Goal: Task Accomplishment & Management: Manage account settings

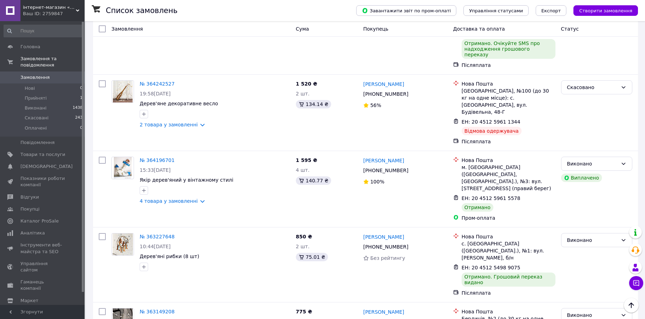
scroll to position [176, 0]
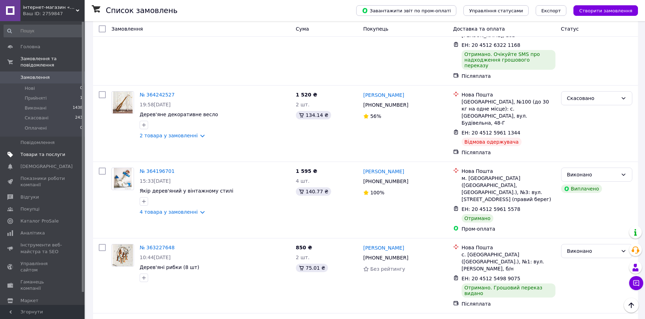
click at [38, 152] on span "Товари та послуги" at bounding box center [42, 155] width 45 height 6
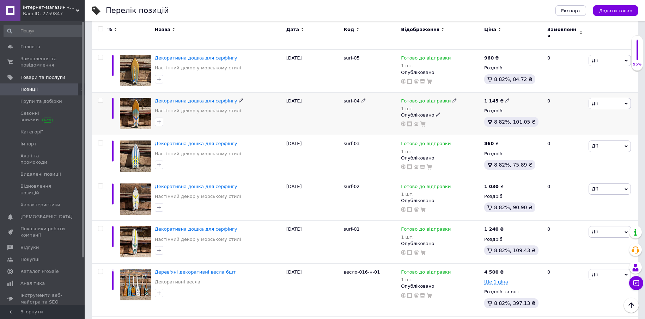
scroll to position [1093, 0]
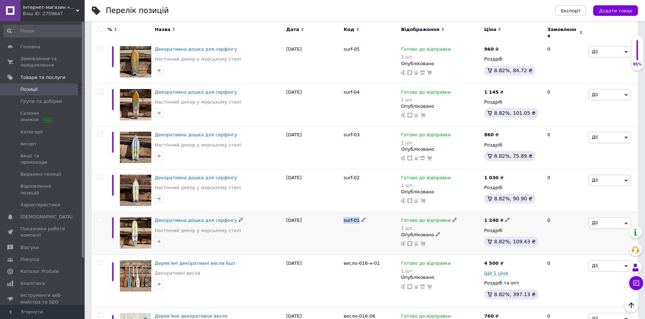
drag, startPoint x: 343, startPoint y: 215, endPoint x: 357, endPoint y: 216, distance: 14.5
click at [357, 216] on div "surf-01" at bounding box center [370, 233] width 57 height 43
copy span "surf-01"
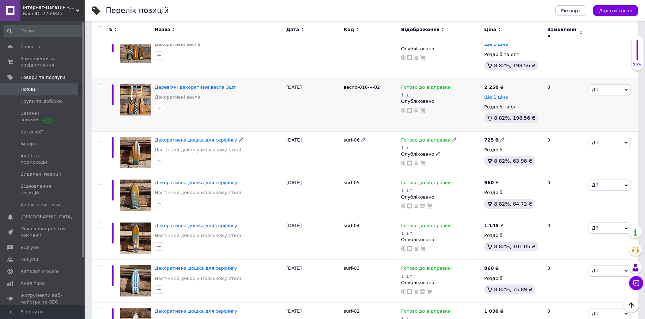
scroll to position [881, 0]
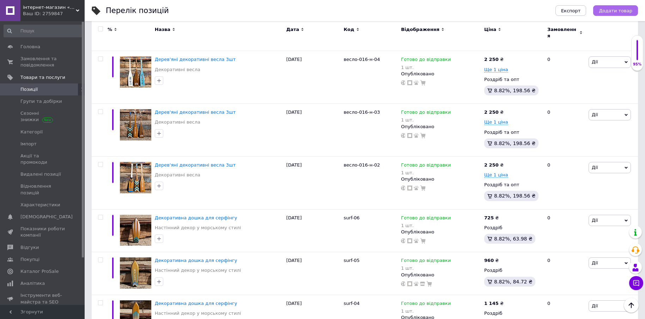
click at [613, 11] on span "Додати товар" at bounding box center [615, 10] width 33 height 5
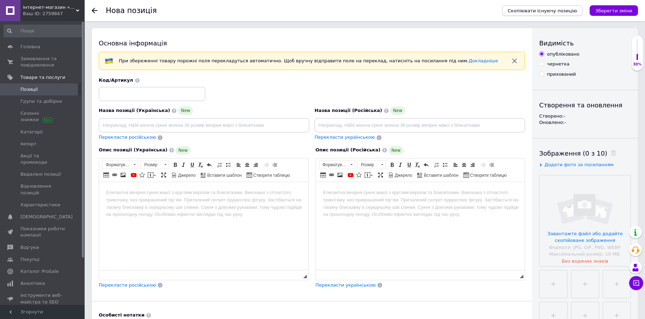
click at [542, 13] on span "Скопіювати існуючу позицію" at bounding box center [542, 10] width 69 height 5
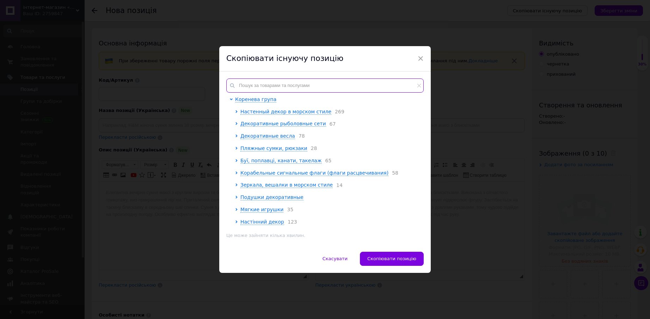
click at [256, 82] on input "text" at bounding box center [324, 86] width 197 height 14
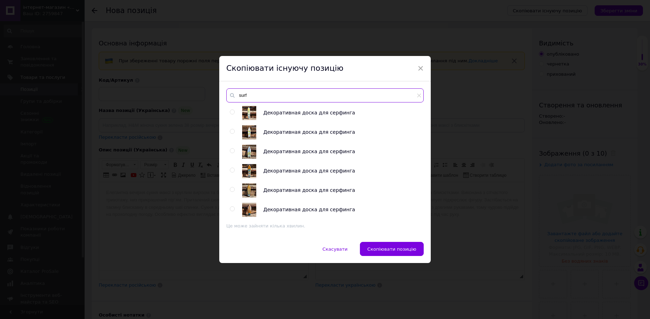
type input "surf"
click at [231, 210] on input "radio" at bounding box center [232, 209] width 5 height 5
radio input "true"
click at [386, 249] on span "Скопіювати позицію" at bounding box center [391, 249] width 49 height 5
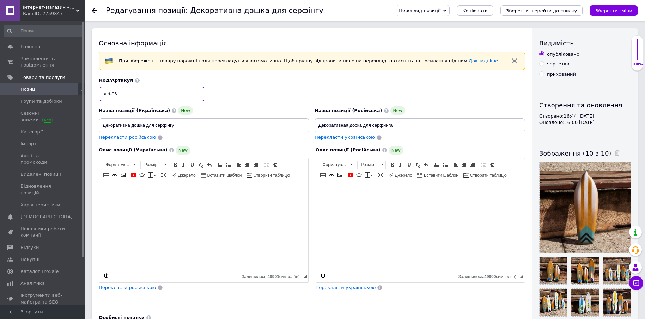
drag, startPoint x: 112, startPoint y: 94, endPoint x: 116, endPoint y: 94, distance: 3.6
click at [116, 94] on input "surf-06" at bounding box center [152, 94] width 106 height 14
type input "surf-30"
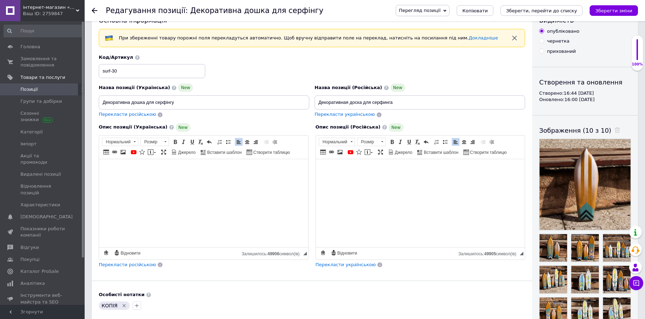
scroll to position [71, 0]
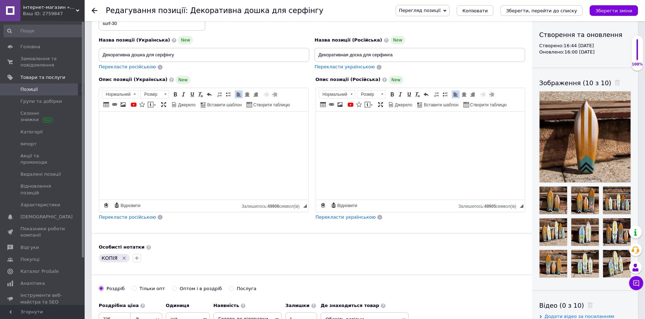
click at [123, 258] on icon "Видалити мітку" at bounding box center [124, 258] width 3 height 3
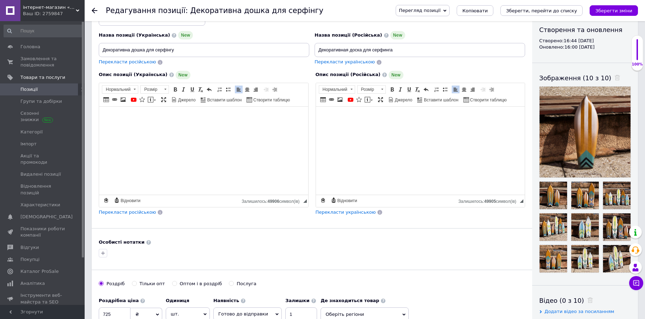
scroll to position [141, 0]
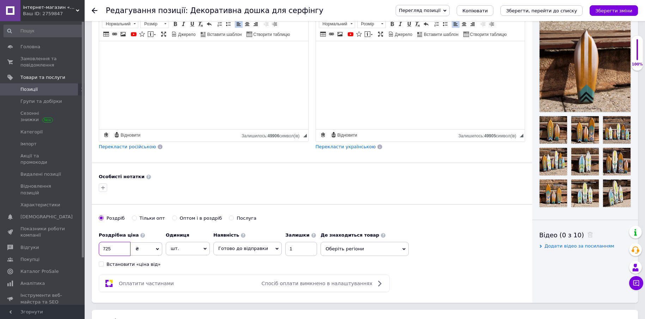
drag, startPoint x: 103, startPoint y: 247, endPoint x: 108, endPoint y: 250, distance: 5.0
click at [108, 250] on input "725" at bounding box center [115, 249] width 32 height 14
type input "295"
click at [172, 220] on label "Оптом і в роздріб" at bounding box center [197, 218] width 50 height 6
click at [172, 220] on input "Оптом і в роздріб" at bounding box center [174, 218] width 5 height 5
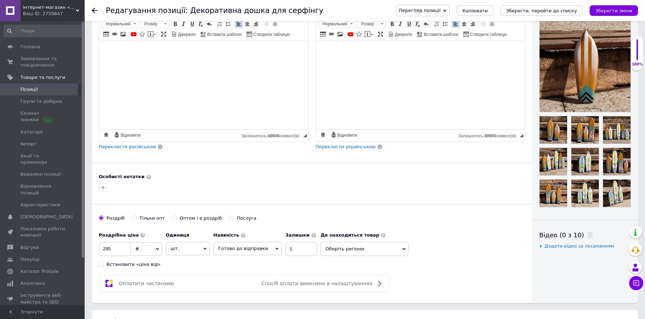
radio input "true"
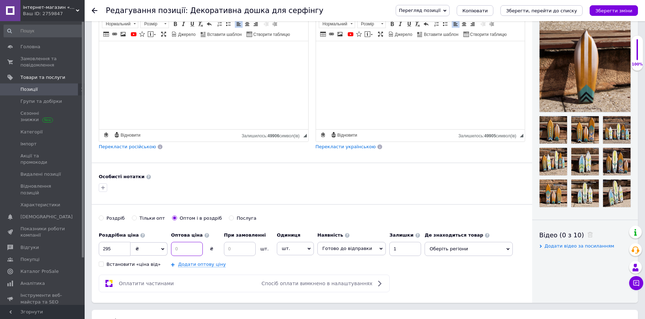
click at [183, 248] on input at bounding box center [187, 249] width 32 height 14
type input "275"
click at [227, 247] on input at bounding box center [240, 249] width 32 height 14
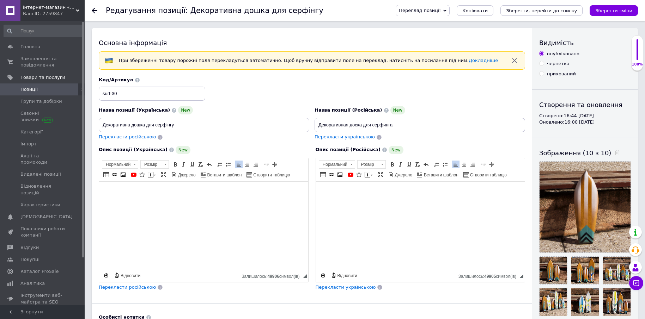
scroll to position [0, 0]
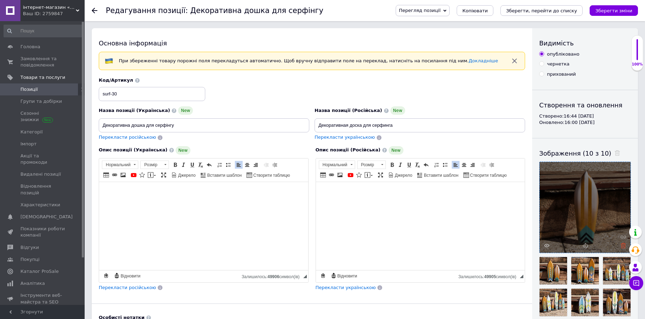
type input "10"
click at [623, 245] on icon at bounding box center [622, 245] width 5 height 5
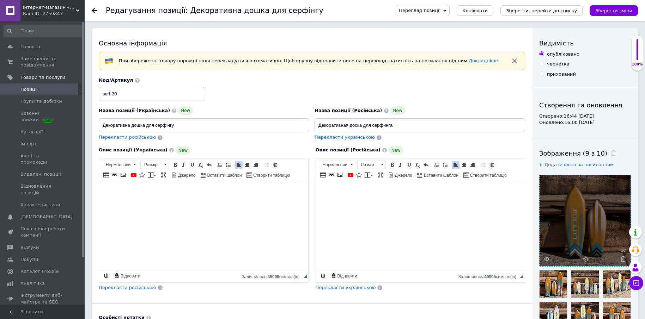
click at [623, 261] on icon at bounding box center [622, 259] width 5 height 5
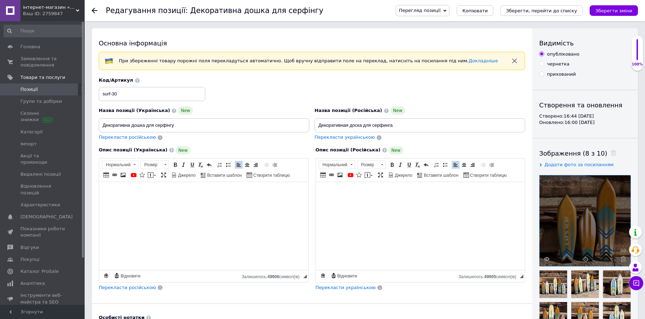
click at [623, 261] on icon at bounding box center [622, 259] width 5 height 5
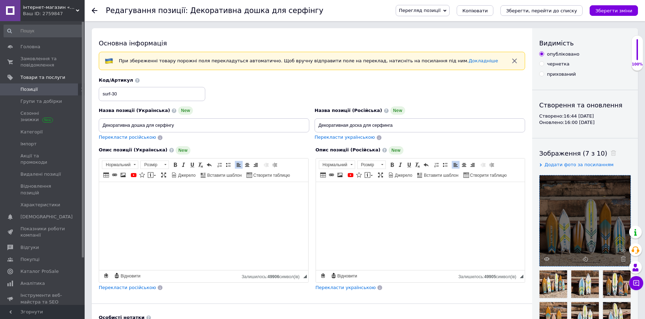
click at [623, 261] on icon at bounding box center [622, 259] width 5 height 5
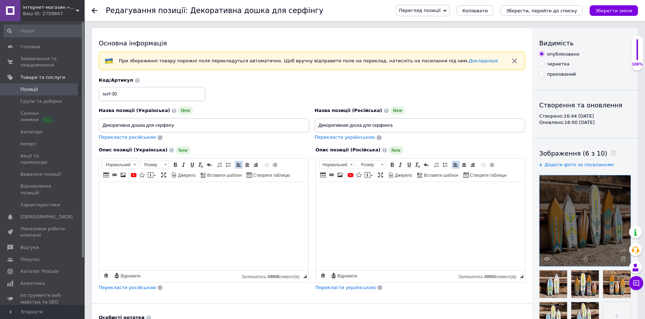
click at [623, 261] on icon at bounding box center [622, 259] width 5 height 5
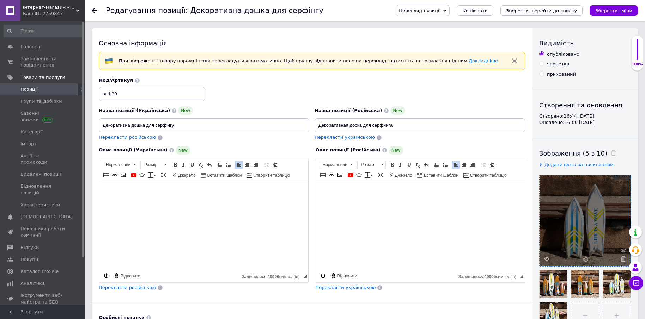
click at [623, 261] on icon at bounding box center [622, 259] width 5 height 5
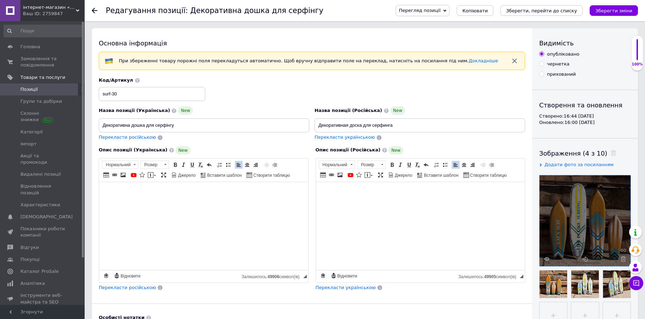
click at [623, 261] on icon at bounding box center [622, 259] width 5 height 5
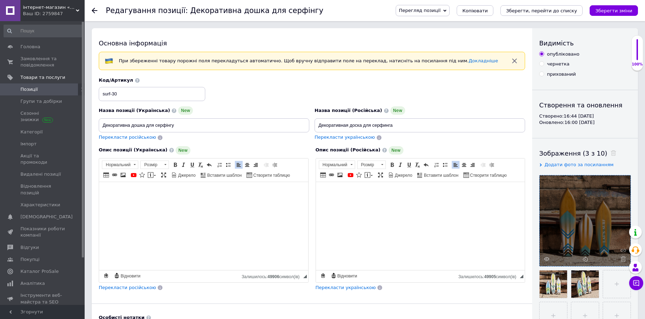
click at [623, 261] on icon at bounding box center [622, 259] width 5 height 5
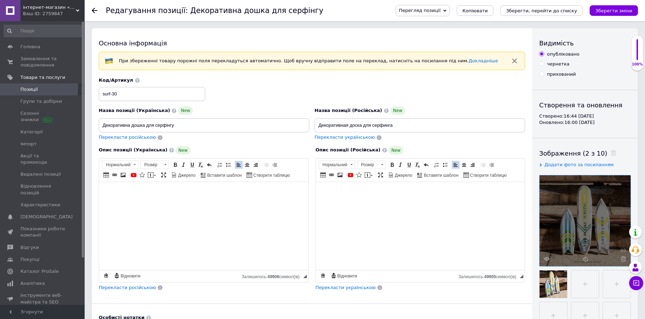
click at [623, 261] on icon at bounding box center [622, 259] width 5 height 5
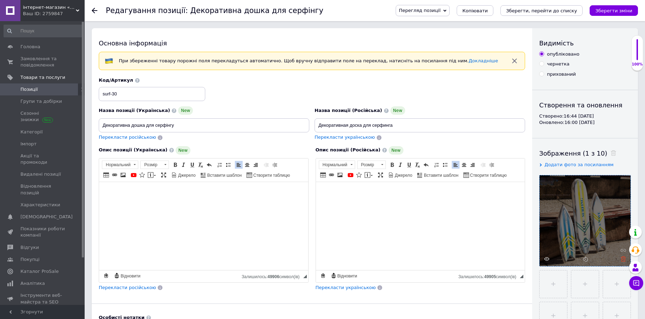
click at [623, 261] on icon at bounding box center [622, 259] width 5 height 5
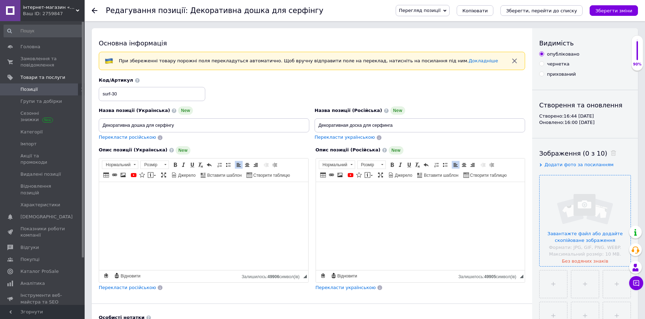
click at [623, 261] on input "file" at bounding box center [584, 221] width 91 height 91
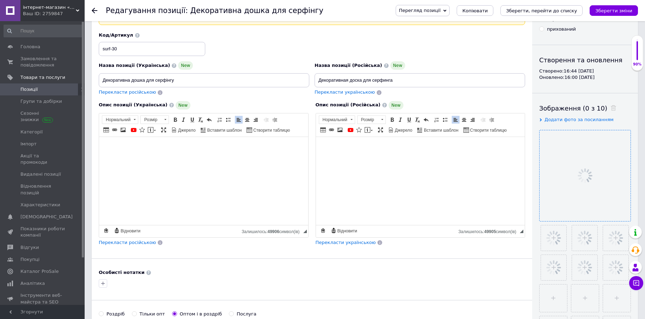
scroll to position [106, 0]
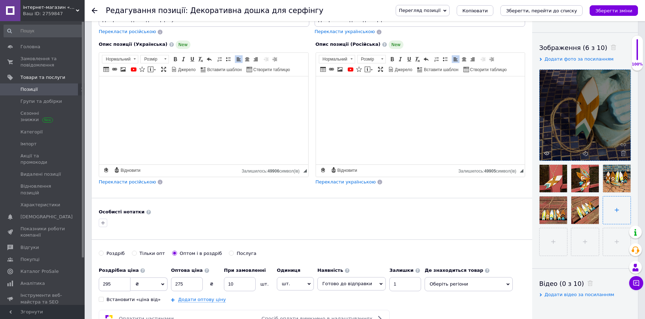
click at [618, 211] on input "file" at bounding box center [616, 210] width 27 height 27
type input "C:\fakepath\фф15б.jpg"
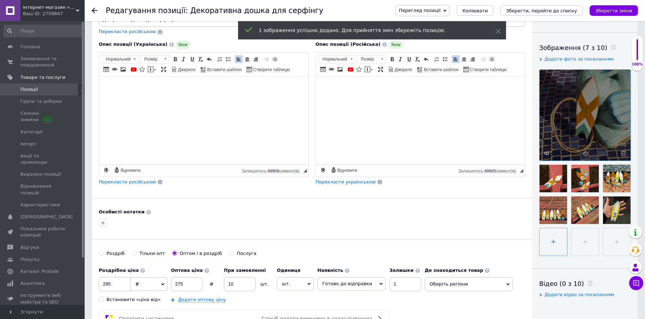
click at [553, 244] on input "file" at bounding box center [552, 241] width 27 height 27
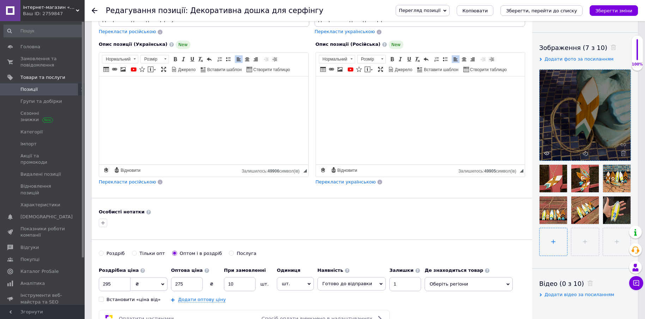
type input "C:\fakepath\фф11.jpg"
click at [587, 245] on input "file" at bounding box center [583, 241] width 27 height 27
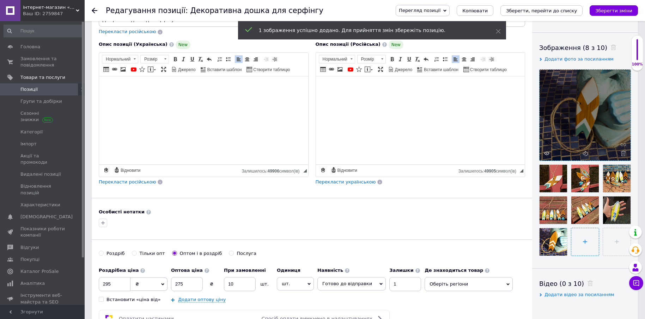
type input "C:\fakepath\фф12а.jpg"
click at [613, 242] on input "file" at bounding box center [616, 241] width 27 height 27
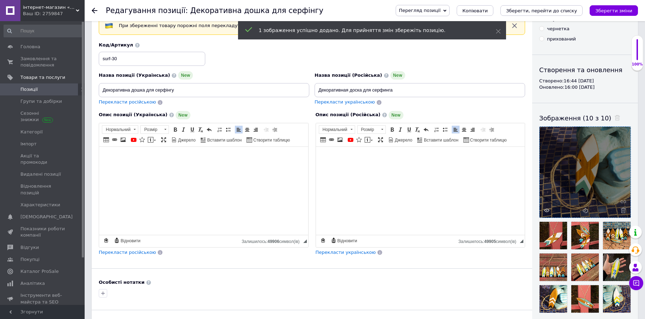
scroll to position [0, 0]
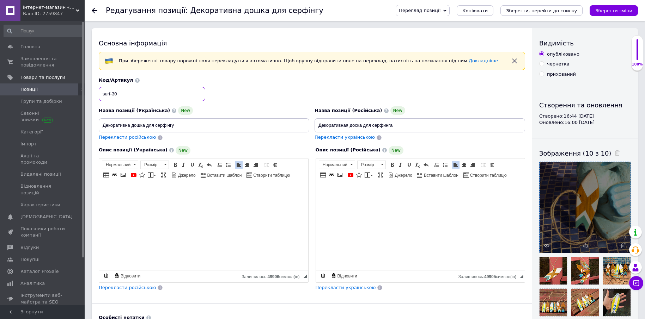
drag, startPoint x: 116, startPoint y: 93, endPoint x: 100, endPoint y: 94, distance: 16.2
click at [100, 94] on input "surf-30" at bounding box center [152, 94] width 106 height 14
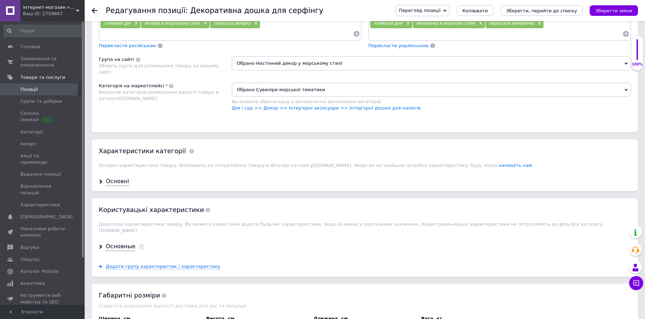
scroll to position [529, 0]
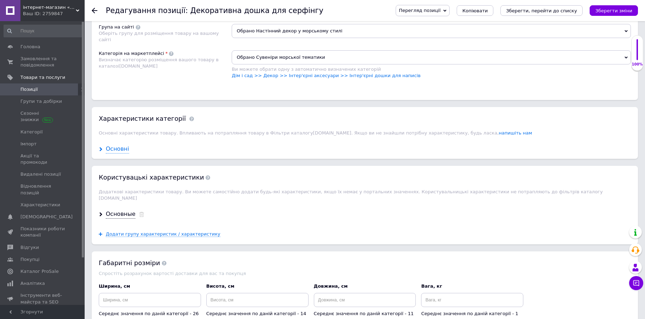
click at [109, 151] on div "Основні" at bounding box center [117, 149] width 23 height 8
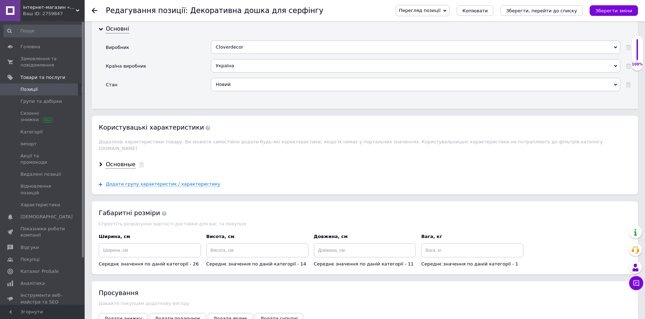
scroll to position [670, 0]
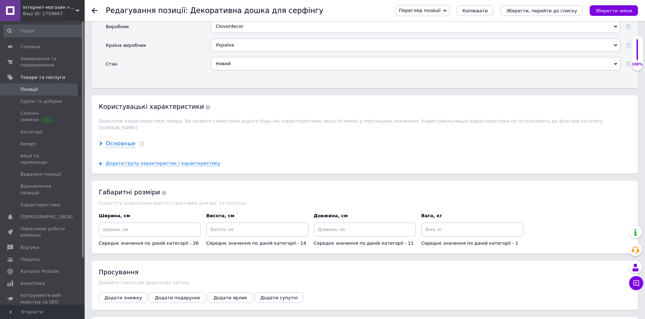
click at [121, 140] on div "Основные" at bounding box center [121, 144] width 30 height 8
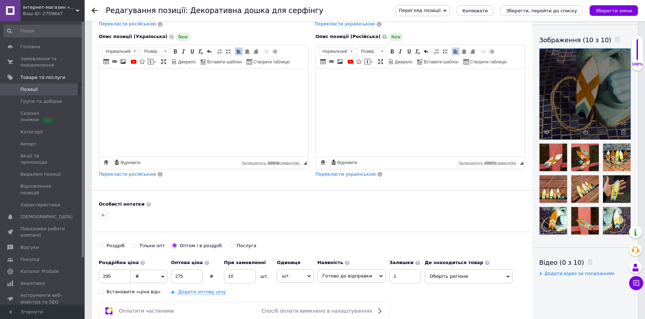
scroll to position [0, 0]
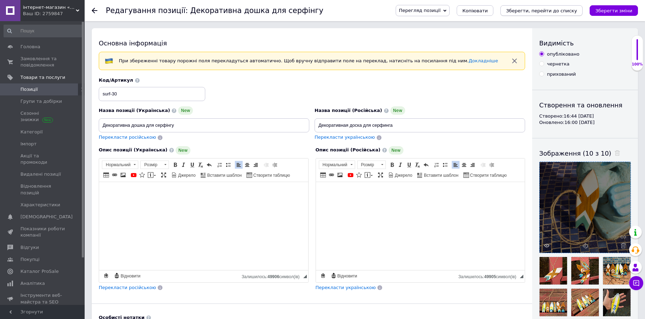
click at [563, 7] on button "Зберегти, перейти до списку" at bounding box center [541, 10] width 82 height 11
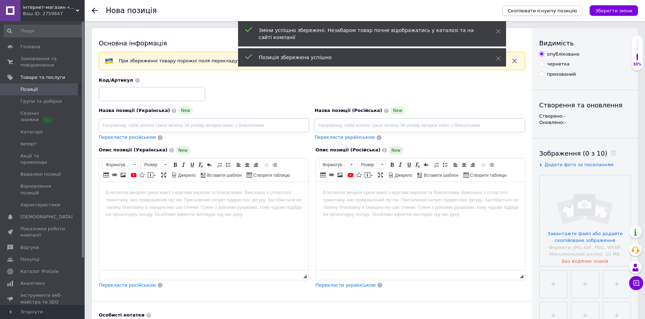
click at [541, 10] on span "Скопіювати існуючу позицію" at bounding box center [542, 10] width 69 height 5
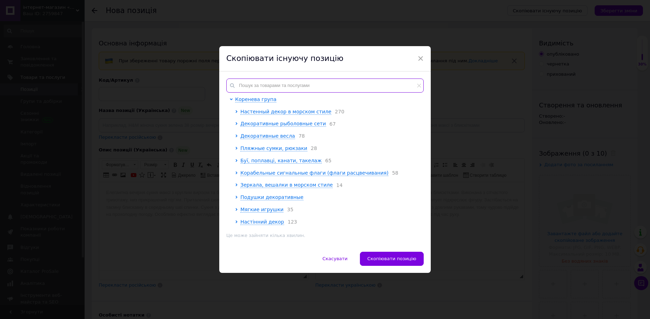
paste input "surf-30"
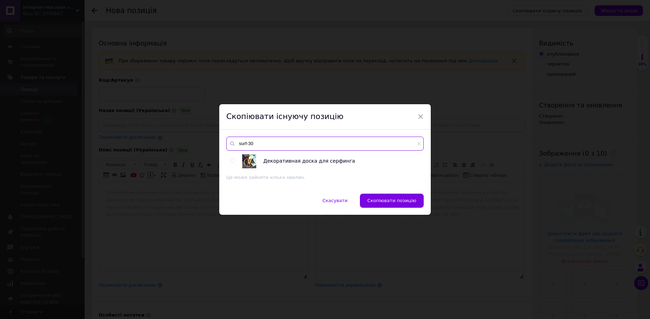
drag, startPoint x: 239, startPoint y: 143, endPoint x: 249, endPoint y: 145, distance: 10.4
click at [249, 145] on input "surf-30" at bounding box center [324, 144] width 197 height 14
type input "surf-30"
drag, startPoint x: 231, startPoint y: 160, endPoint x: 234, endPoint y: 163, distance: 4.0
click at [231, 160] on input "radio" at bounding box center [232, 160] width 5 height 5
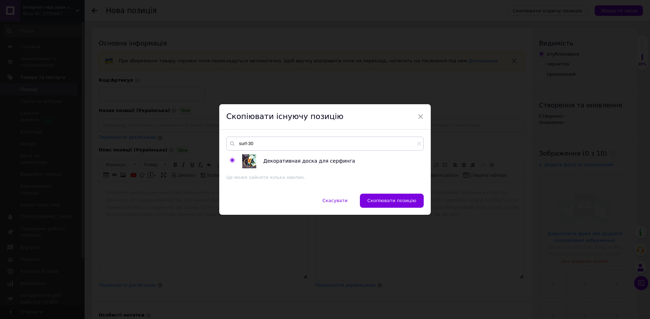
radio input "true"
click at [373, 202] on span "Скопіювати позицію" at bounding box center [391, 200] width 49 height 5
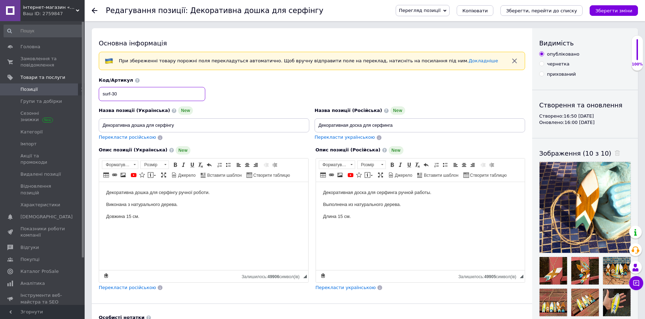
click at [116, 93] on input "surf-30" at bounding box center [152, 94] width 106 height 14
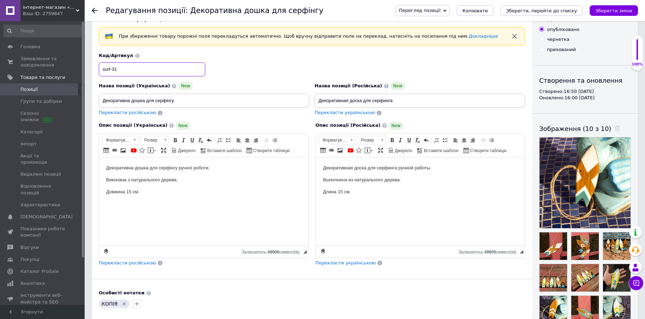
scroll to position [71, 0]
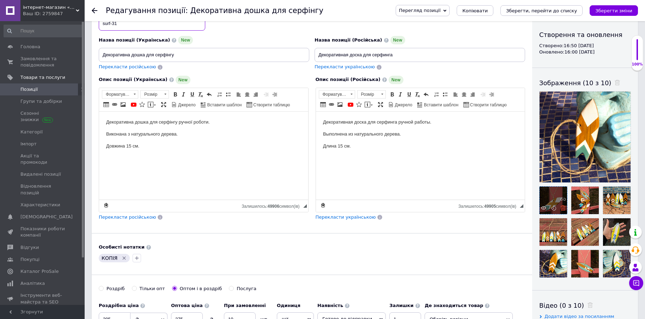
type input "surf-31"
click at [563, 208] on icon at bounding box center [562, 208] width 5 height 5
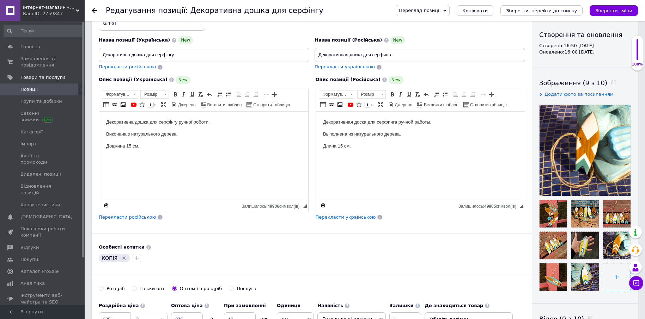
click at [617, 277] on input "file" at bounding box center [616, 277] width 27 height 27
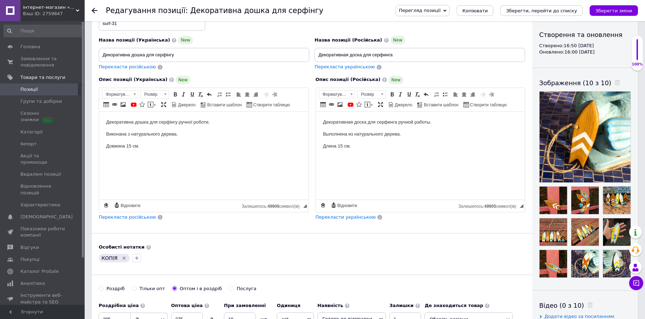
drag, startPoint x: 124, startPoint y: 257, endPoint x: 127, endPoint y: 258, distance: 3.9
click at [123, 257] on icon "Видалити мітку" at bounding box center [124, 259] width 6 height 6
click at [547, 12] on icon "Зберегти, перейти до списку" at bounding box center [541, 10] width 71 height 5
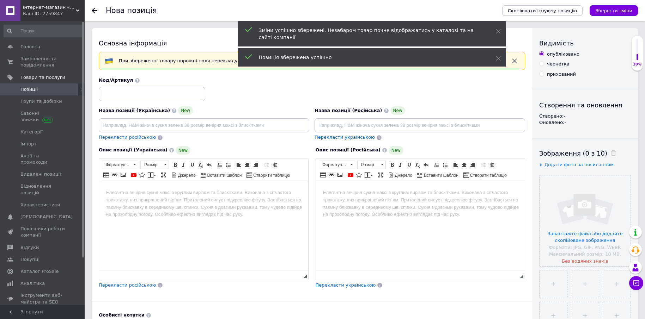
click at [552, 10] on span "Скопіювати існуючу позицію" at bounding box center [542, 10] width 69 height 5
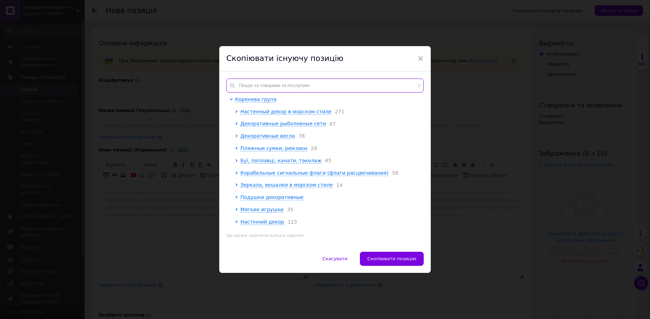
paste input "surf-3"
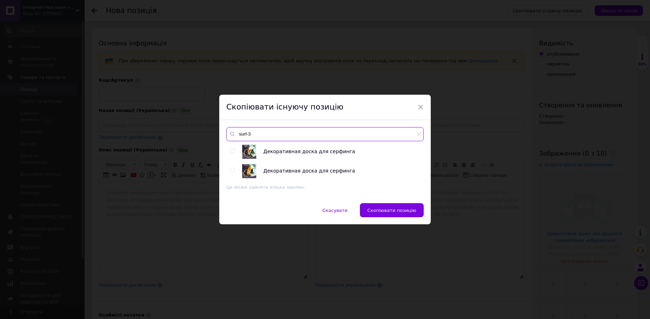
type input "surf-3"
click at [231, 152] on input "radio" at bounding box center [232, 151] width 5 height 5
radio input "true"
click at [377, 213] on span "Скопіювати позицію" at bounding box center [391, 210] width 49 height 5
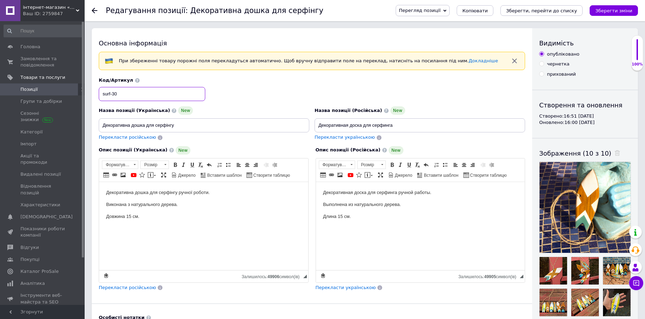
drag, startPoint x: 115, startPoint y: 93, endPoint x: 120, endPoint y: 95, distance: 4.8
click at [120, 95] on input "surf-30" at bounding box center [152, 94] width 106 height 14
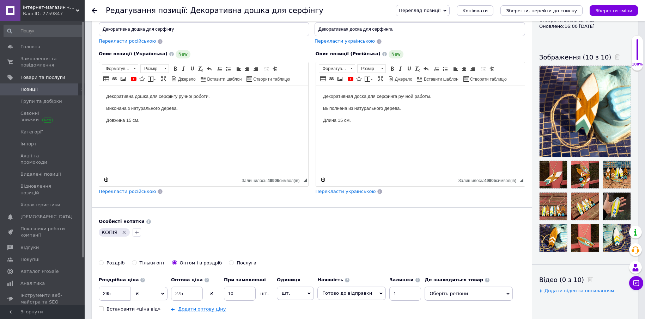
scroll to position [106, 0]
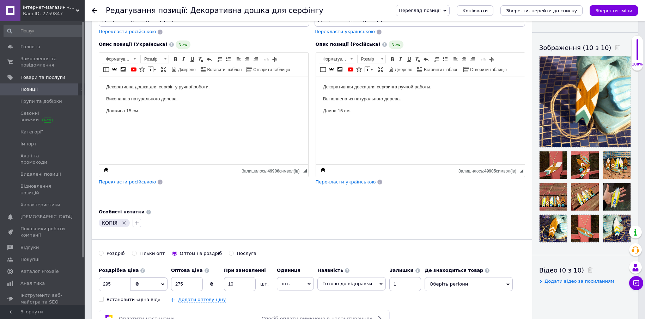
type input "surf-32"
click at [123, 223] on icon "Видалити мітку" at bounding box center [124, 222] width 3 height 3
click at [563, 174] on icon at bounding box center [562, 172] width 5 height 5
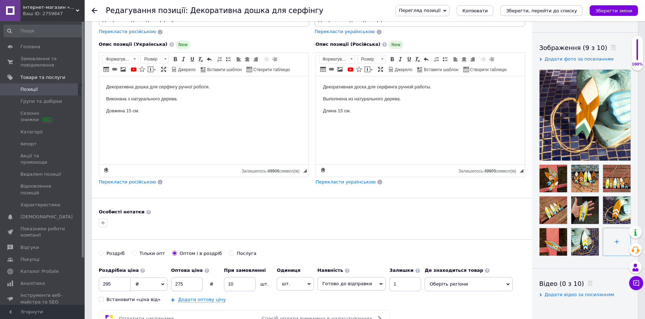
click at [619, 242] on input "file" at bounding box center [616, 241] width 27 height 27
click at [593, 249] on icon at bounding box center [594, 249] width 5 height 5
click at [586, 241] on input "file" at bounding box center [584, 241] width 27 height 27
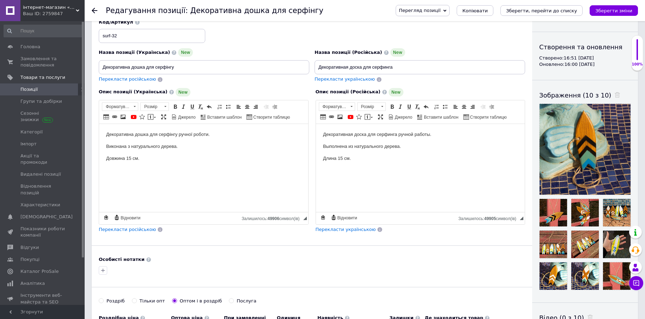
scroll to position [71, 0]
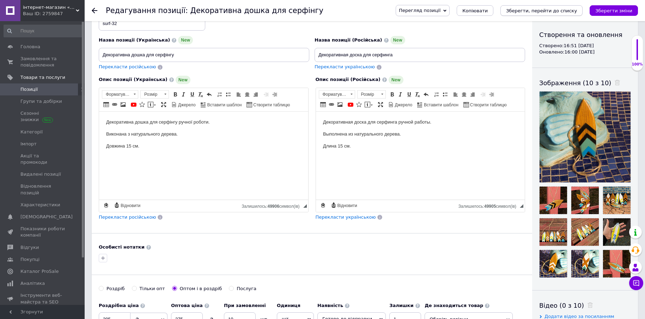
click at [546, 12] on icon "Зберегти, перейти до списку" at bounding box center [541, 10] width 71 height 5
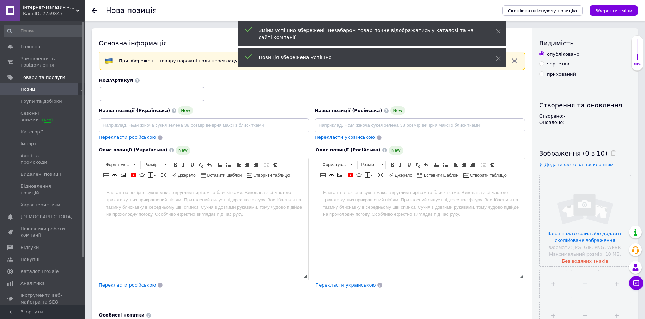
click at [533, 12] on span "Скопіювати існуючу позицію" at bounding box center [542, 10] width 69 height 5
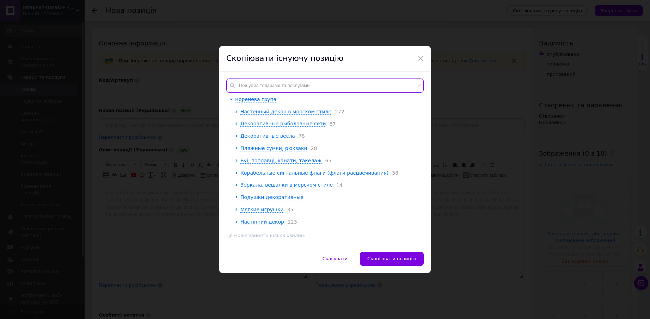
paste input "surf-3"
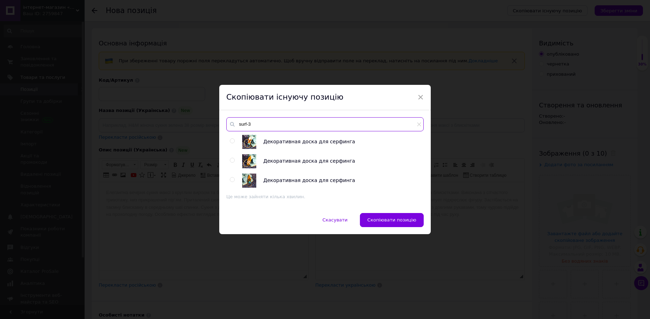
type input "surf-3"
click at [231, 179] on input "radio" at bounding box center [232, 180] width 5 height 5
radio input "true"
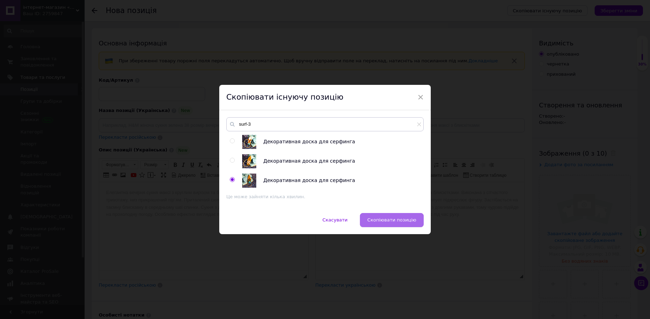
click at [398, 219] on span "Скопіювати позицію" at bounding box center [391, 220] width 49 height 5
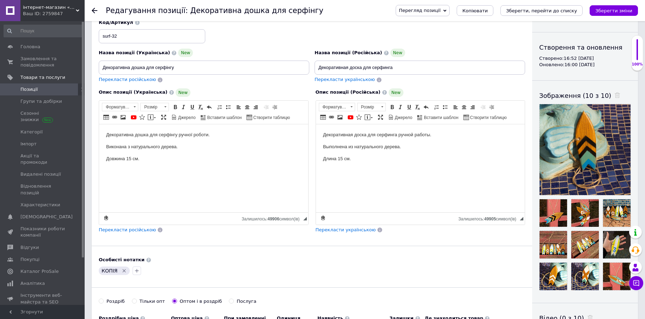
scroll to position [141, 0]
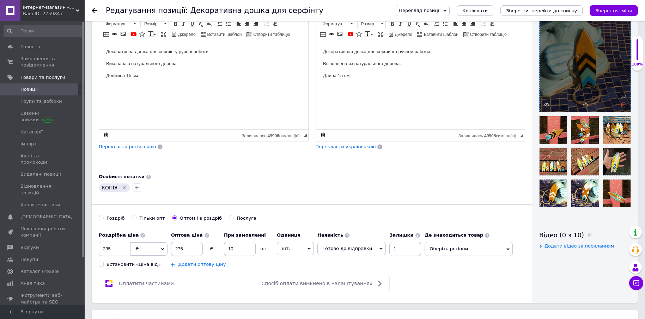
click at [624, 105] on icon at bounding box center [622, 104] width 5 height 5
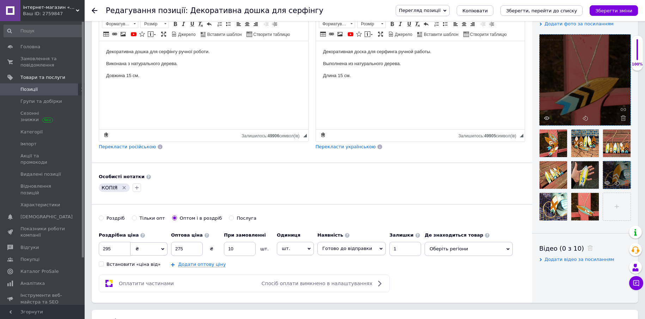
click at [627, 184] on icon at bounding box center [626, 182] width 5 height 5
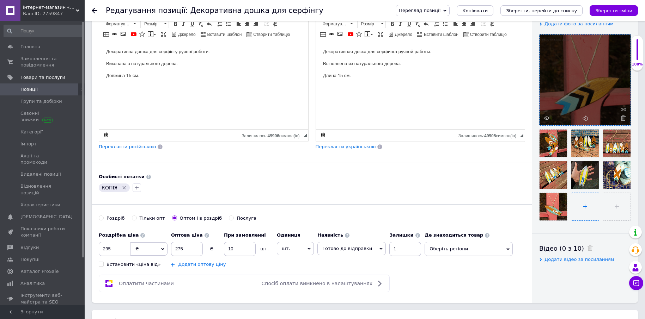
click at [614, 207] on input "file" at bounding box center [616, 206] width 27 height 27
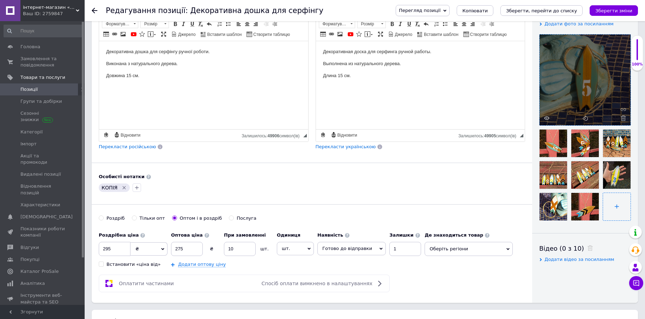
click at [618, 207] on input "file" at bounding box center [616, 206] width 27 height 27
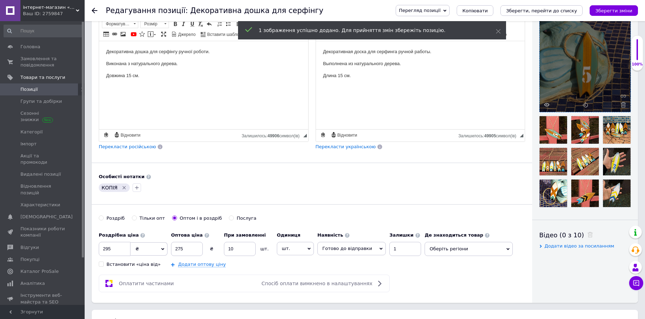
drag, startPoint x: 123, startPoint y: 188, endPoint x: 136, endPoint y: 191, distance: 13.3
click at [123, 188] on icon "Видалити мітку" at bounding box center [124, 187] width 3 height 3
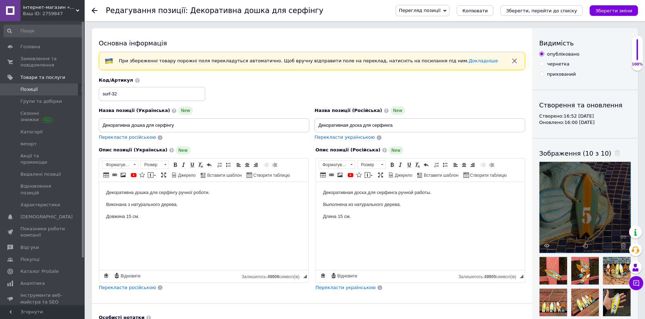
scroll to position [35, 0]
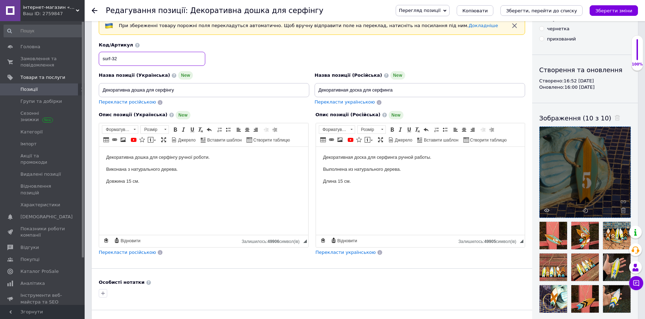
drag, startPoint x: 114, startPoint y: 56, endPoint x: 118, endPoint y: 60, distance: 5.2
click at [118, 60] on input "surf-32" at bounding box center [152, 59] width 106 height 14
type input "surf-33"
click at [555, 13] on icon "Зберегти, перейти до списку" at bounding box center [541, 10] width 71 height 5
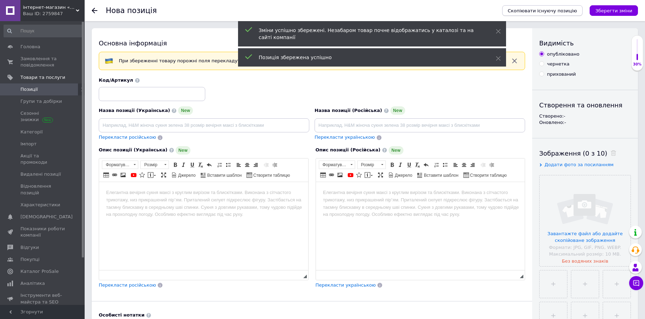
click at [540, 10] on span "Скопіювати існуючу позицію" at bounding box center [542, 10] width 69 height 5
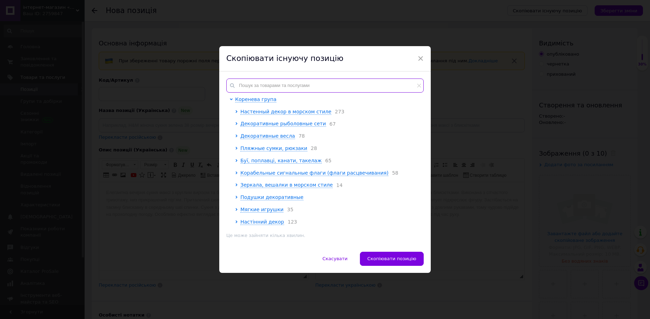
paste input "surf-3"
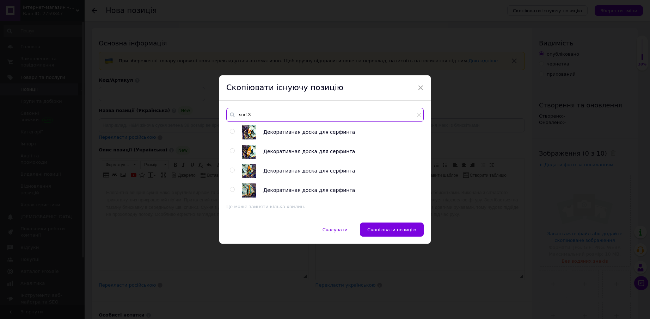
type input "surf-3"
drag, startPoint x: 230, startPoint y: 189, endPoint x: 250, endPoint y: 199, distance: 22.1
click at [231, 189] on input "radio" at bounding box center [232, 190] width 5 height 5
radio input "true"
click at [384, 231] on span "Скопіювати позицію" at bounding box center [391, 229] width 49 height 5
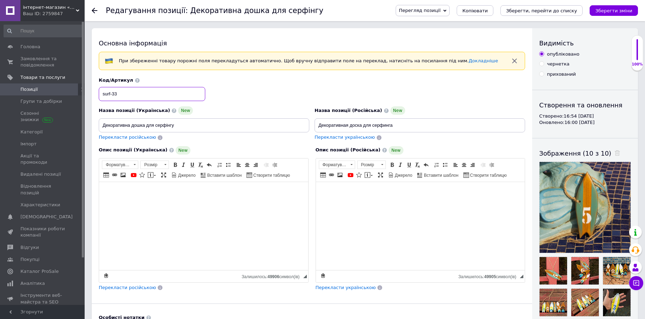
drag, startPoint x: 115, startPoint y: 94, endPoint x: 122, endPoint y: 99, distance: 9.1
click at [122, 99] on input "surf-33" at bounding box center [152, 94] width 106 height 14
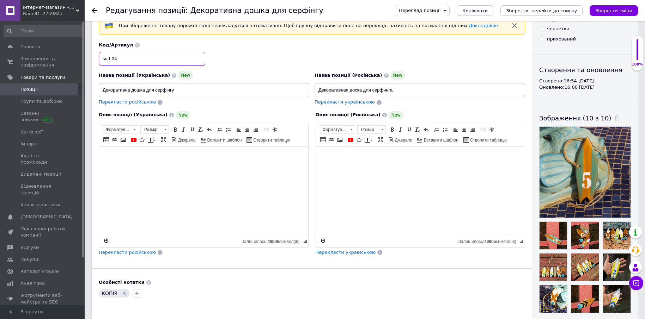
scroll to position [71, 0]
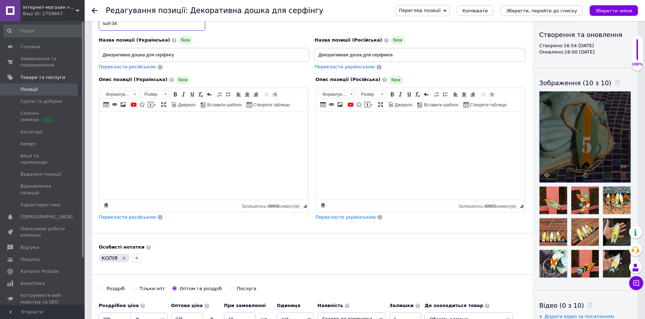
type input "surf-34"
click at [624, 176] on use at bounding box center [622, 175] width 5 height 5
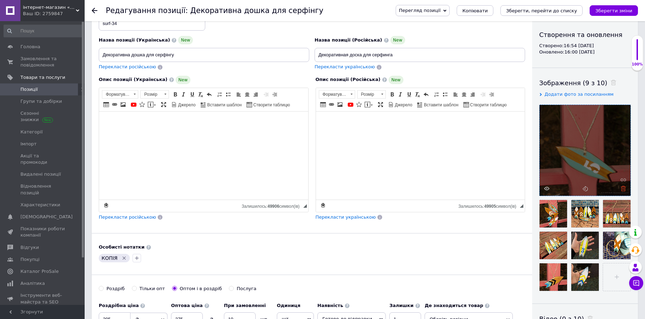
click at [624, 190] on use at bounding box center [622, 188] width 5 height 5
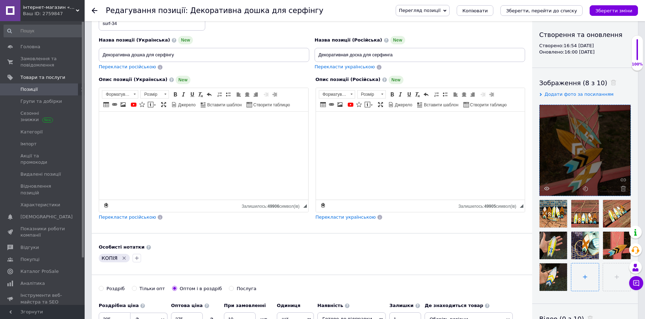
click at [587, 277] on input "file" at bounding box center [584, 277] width 27 height 27
type input "C:\fakepath\фф14.jpg"
click at [614, 275] on input "file" at bounding box center [615, 277] width 27 height 27
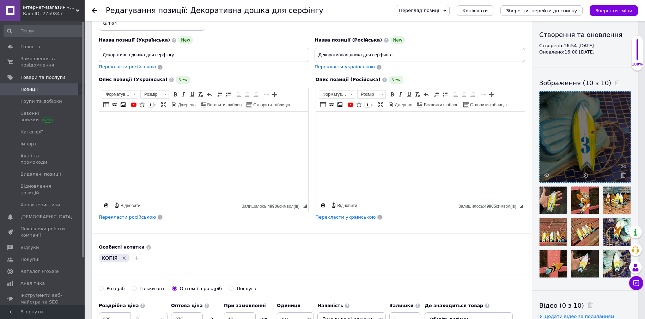
click at [122, 258] on icon "Видалити мітку" at bounding box center [124, 259] width 6 height 6
click at [596, 273] on icon at bounding box center [594, 271] width 5 height 5
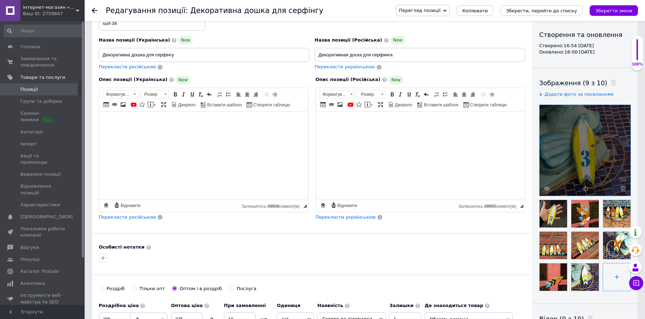
click at [617, 277] on input "file" at bounding box center [616, 277] width 27 height 27
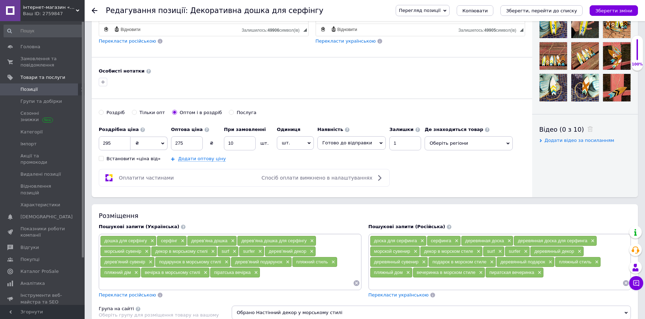
scroll to position [0, 0]
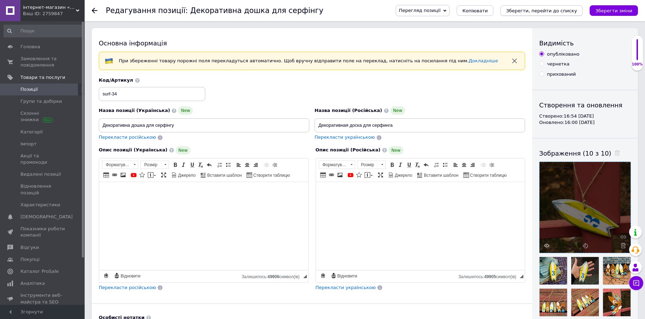
click at [552, 11] on icon "Зберегти, перейти до списку" at bounding box center [541, 10] width 71 height 5
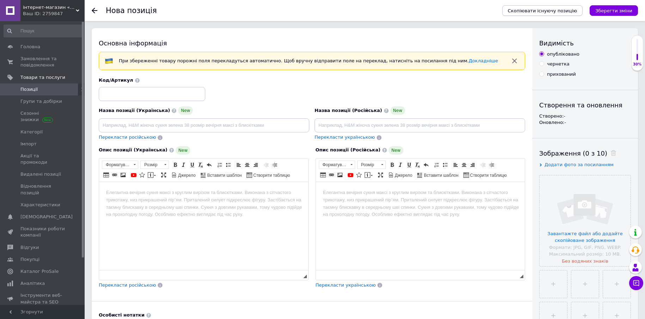
click at [560, 14] on button "Скопіювати існуючу позицію" at bounding box center [542, 10] width 80 height 11
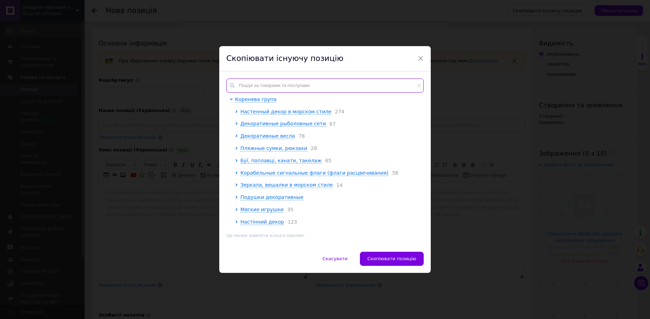
paste input "surf-3"
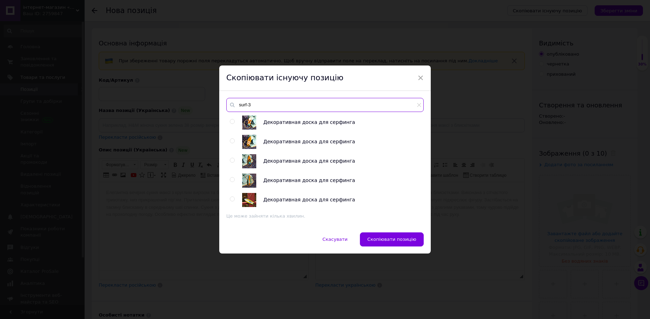
type input "surf-3"
click at [233, 199] on input "radio" at bounding box center [232, 199] width 5 height 5
radio input "true"
click at [392, 241] on span "Скопіювати позицію" at bounding box center [391, 239] width 49 height 5
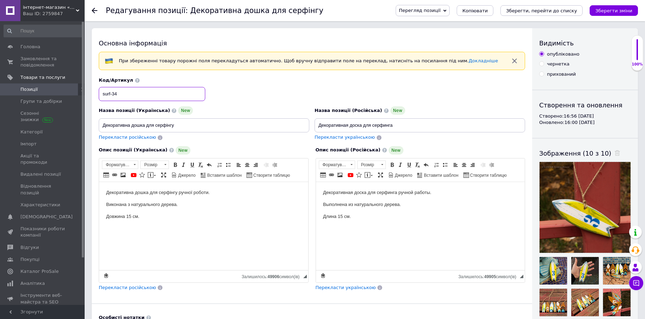
drag, startPoint x: 114, startPoint y: 92, endPoint x: 121, endPoint y: 96, distance: 8.1
click at [121, 96] on input "surf-34" at bounding box center [152, 94] width 106 height 14
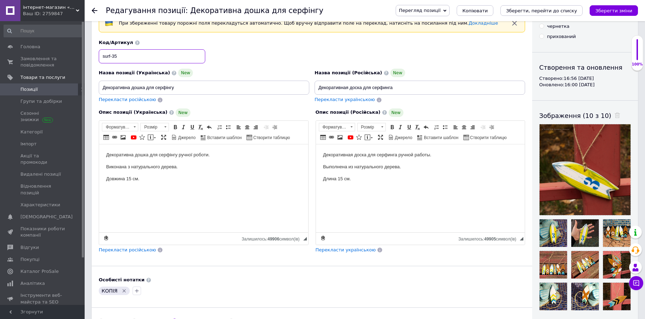
scroll to position [106, 0]
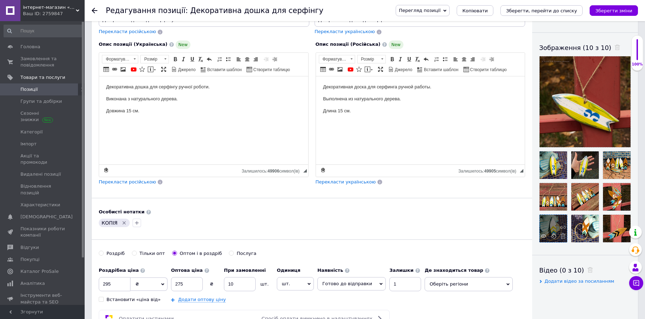
type input "surf-35"
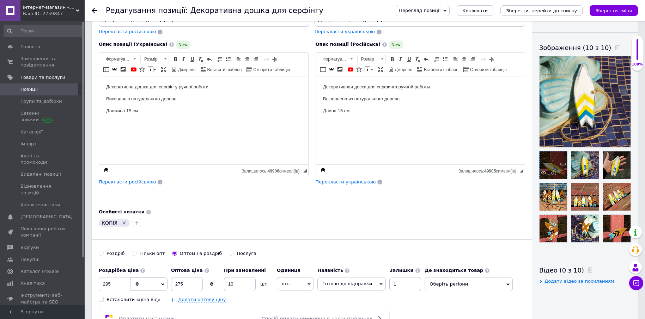
click at [564, 174] on icon at bounding box center [562, 172] width 5 height 5
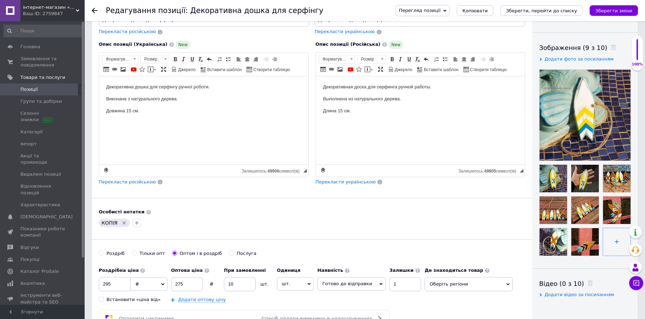
click at [614, 241] on input "file" at bounding box center [616, 241] width 27 height 27
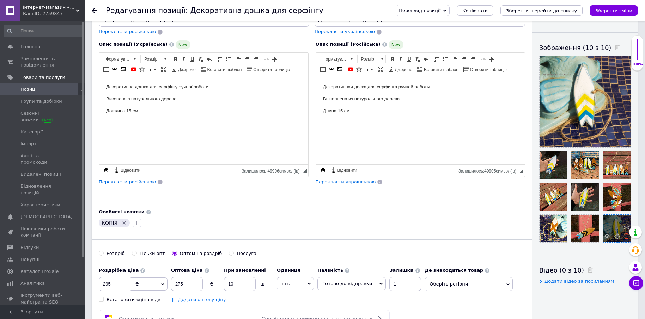
click at [625, 236] on icon at bounding box center [626, 236] width 5 height 5
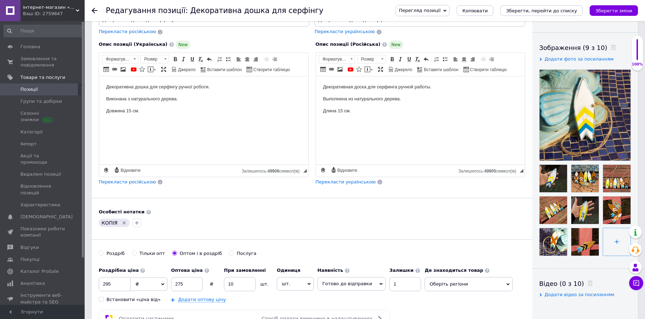
click at [616, 244] on input "file" at bounding box center [616, 241] width 27 height 27
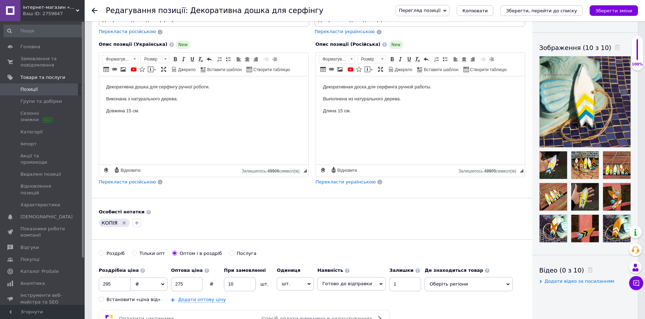
click at [123, 222] on icon "Видалити мітку" at bounding box center [124, 222] width 3 height 3
click at [549, 9] on icon "Зберегти, перейти до списку" at bounding box center [541, 10] width 71 height 5
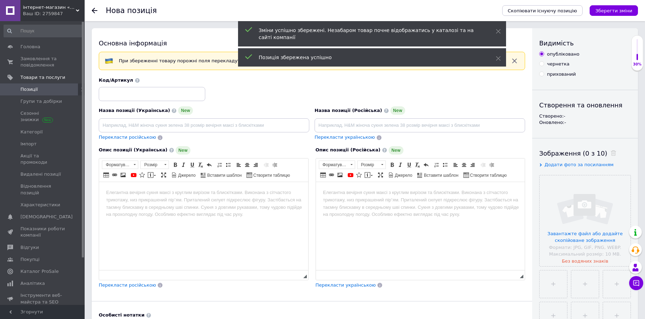
click at [30, 87] on span "Позиції" at bounding box center [28, 89] width 17 height 6
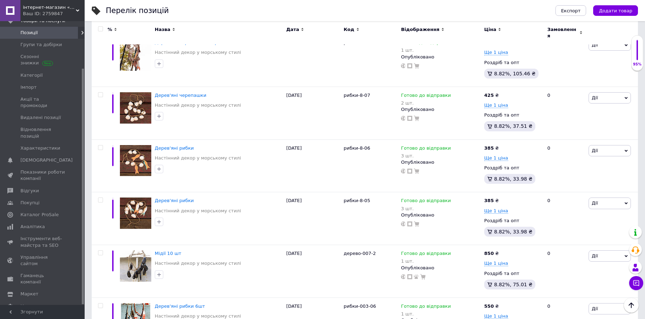
scroll to position [353, 0]
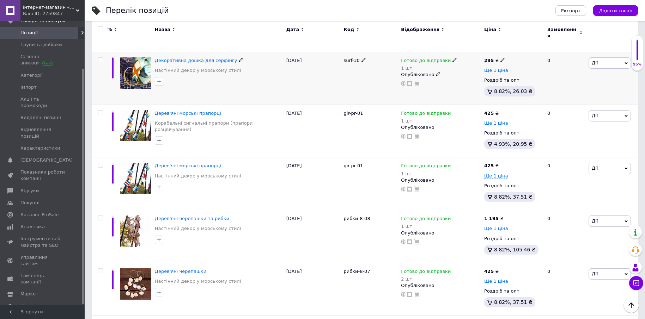
click at [627, 57] on span "Дії" at bounding box center [609, 62] width 42 height 11
click at [586, 152] on li "Додати на вітрину" at bounding box center [583, 156] width 93 height 10
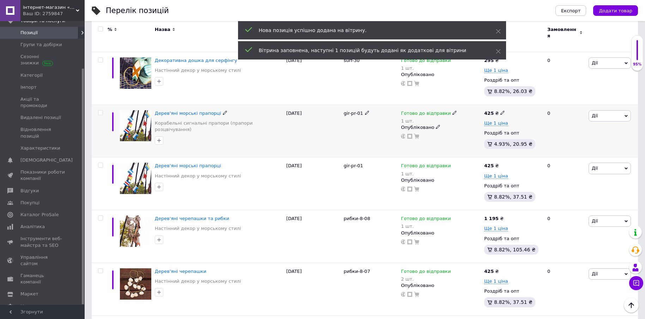
click at [625, 115] on icon at bounding box center [625, 116] width 3 height 3
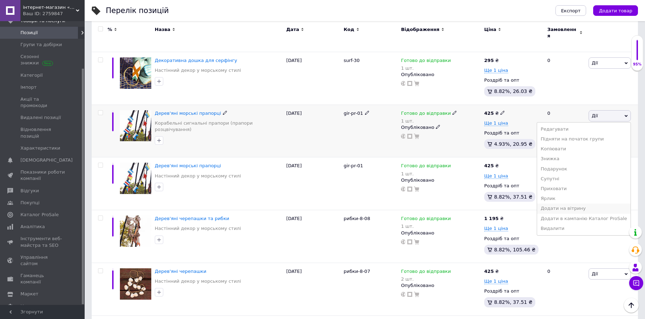
click at [573, 204] on li "Додати на вітрину" at bounding box center [583, 209] width 93 height 10
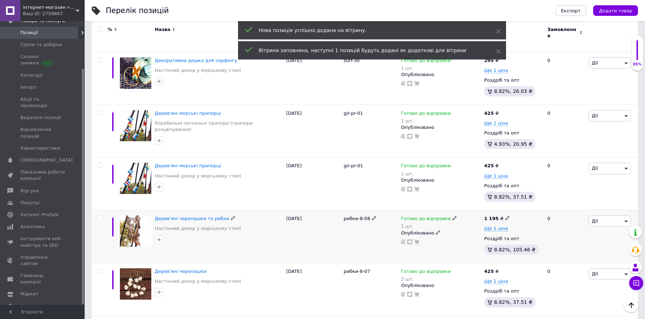
click at [627, 220] on icon at bounding box center [625, 221] width 3 height 3
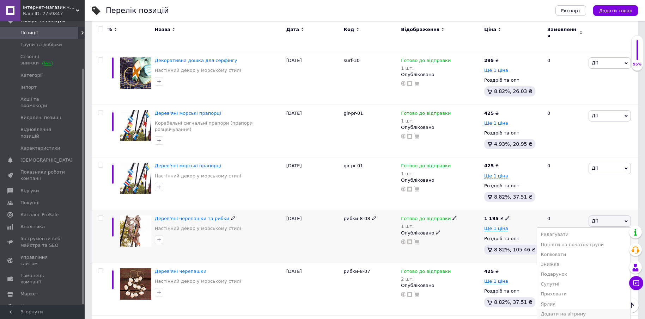
click at [583, 310] on li "Додати на вітрину" at bounding box center [583, 315] width 93 height 10
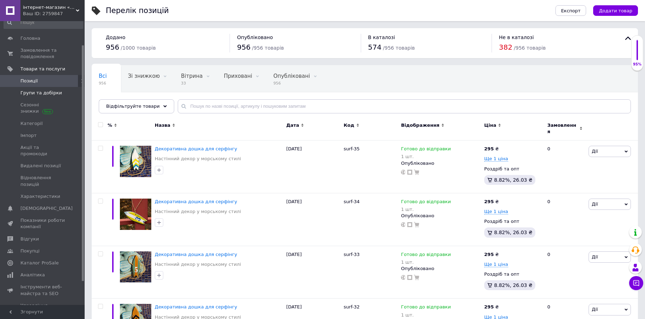
scroll to position [0, 0]
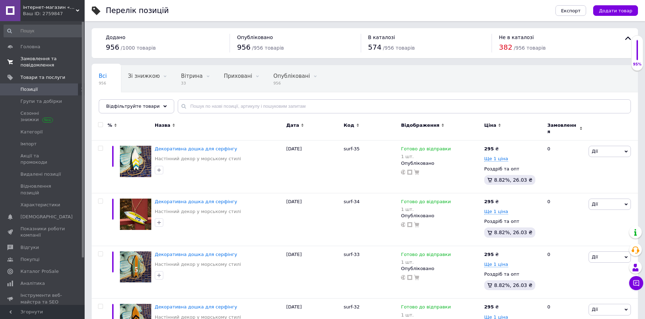
click at [42, 60] on span "Замовлення та повідомлення" at bounding box center [42, 62] width 45 height 13
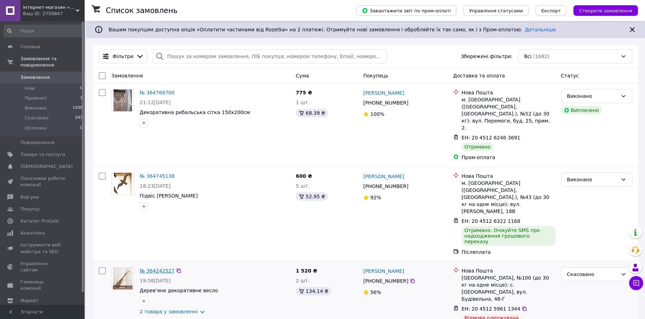
click at [159, 268] on link "№ 364242527" at bounding box center [157, 271] width 35 height 6
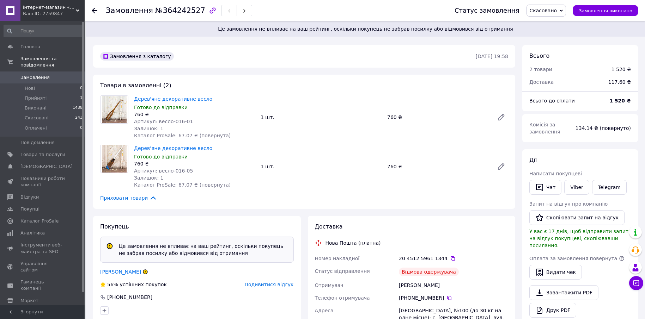
click at [123, 273] on link "[PERSON_NAME]" at bounding box center [120, 272] width 41 height 6
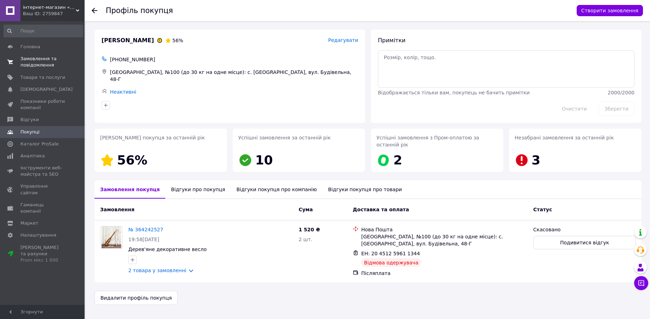
click at [29, 60] on span "Замовлення та повідомлення" at bounding box center [42, 62] width 45 height 13
